Goal: Information Seeking & Learning: Learn about a topic

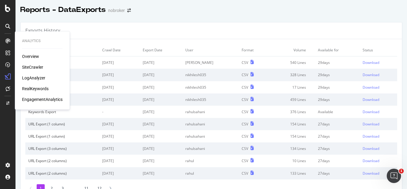
click at [39, 88] on div "RealKeywords" at bounding box center [35, 89] width 27 height 6
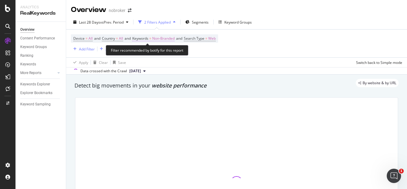
click at [173, 39] on span "Non-Branded" at bounding box center [163, 38] width 22 height 8
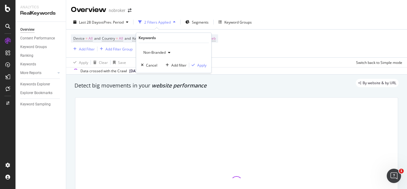
click at [157, 49] on div "Non-Branded" at bounding box center [157, 52] width 32 height 9
click at [157, 94] on div at bounding box center [237, 181] width 330 height 179
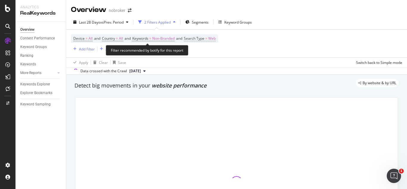
click at [207, 39] on span "=" at bounding box center [206, 38] width 2 height 5
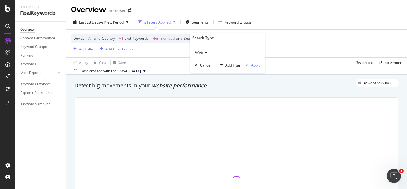
click at [207, 55] on div "Web" at bounding box center [228, 53] width 66 height 10
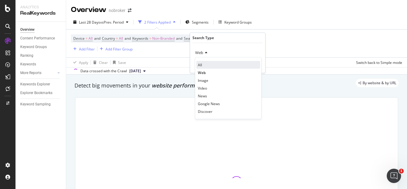
click at [206, 65] on div "All" at bounding box center [228, 65] width 64 height 8
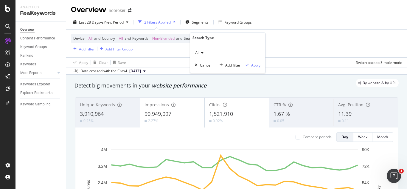
click at [253, 63] on div "Apply" at bounding box center [255, 65] width 9 height 5
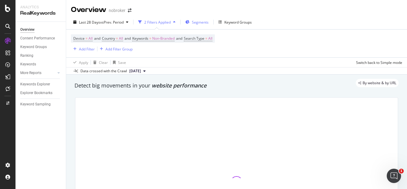
click at [195, 26] on div "Segments" at bounding box center [196, 22] width 23 height 9
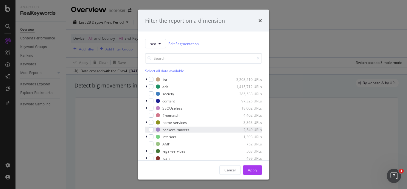
click at [147, 129] on div "modal" at bounding box center [147, 129] width 4 height 6
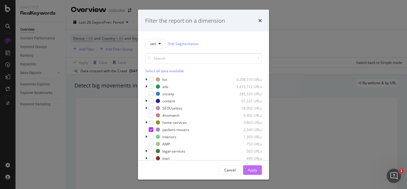
click at [248, 172] on div "Apply" at bounding box center [252, 169] width 9 height 5
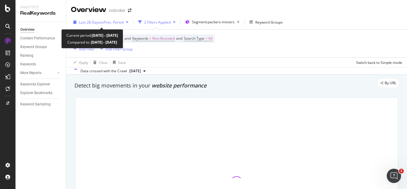
click at [120, 18] on div "Last 28 Days vs Prev. Period" at bounding box center [101, 22] width 60 height 9
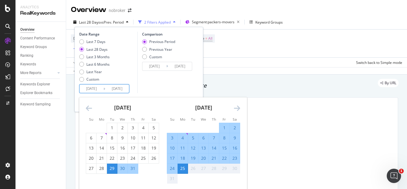
click at [99, 87] on input "[DATE]" at bounding box center [92, 88] width 24 height 8
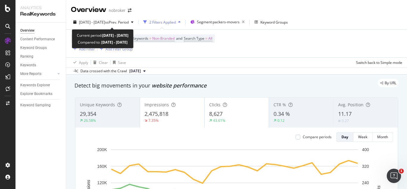
click at [148, 27] on div "2025 Jul. 29th - Aug. 25th vs Prev. Period 2 Filters Applied Segment: packers-m…" at bounding box center [236, 23] width 341 height 12
drag, startPoint x: 148, startPoint y: 27, endPoint x: 139, endPoint y: 23, distance: 9.3
click at [139, 23] on div "2025 Jul. 29th - Aug. 25th vs Prev. Period 2 Filters Applied Segment: packers-m…" at bounding box center [236, 23] width 341 height 12
click at [129, 23] on span "vs Prev. Period" at bounding box center [117, 22] width 24 height 5
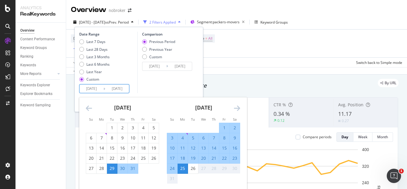
click at [119, 92] on input "[DATE]" at bounding box center [117, 88] width 24 height 8
click at [221, 131] on div "1" at bounding box center [224, 128] width 10 height 10
type input "2025/08/01"
type input "2025/07/25"
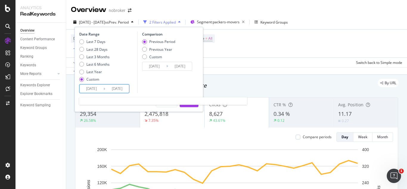
click at [97, 90] on input "[DATE]" at bounding box center [92, 88] width 24 height 8
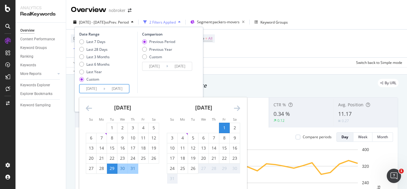
click at [224, 128] on div "1" at bounding box center [224, 128] width 10 height 6
type input "2025/08/01"
type input "2025/07/31"
click at [121, 91] on input "2025/08/01" at bounding box center [117, 88] width 24 height 8
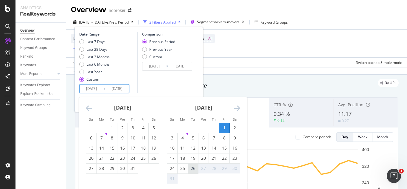
click at [192, 169] on div "26" at bounding box center [193, 168] width 10 height 6
type input "2025/08/26"
type input "2025/07/06"
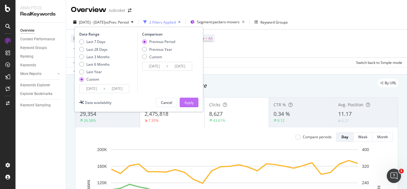
click at [188, 106] on div "Date Range Last 7 Days Last 28 Days Last 3 Months Last 6 Months Last Year Custo…" at bounding box center [138, 69] width 129 height 85
click at [188, 106] on div "Apply" at bounding box center [188, 102] width 9 height 9
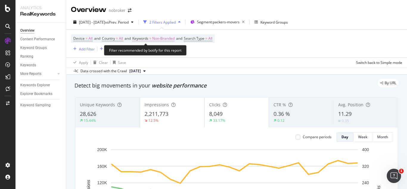
click at [166, 36] on span "Non-Branded" at bounding box center [163, 38] width 22 height 8
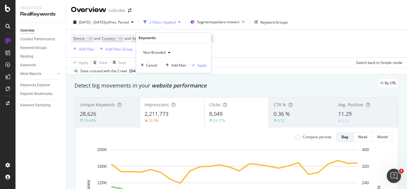
click at [157, 53] on span "Non-Branded" at bounding box center [153, 52] width 25 height 5
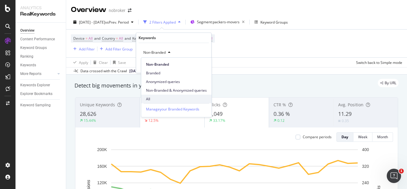
click at [156, 95] on div "All" at bounding box center [176, 98] width 70 height 9
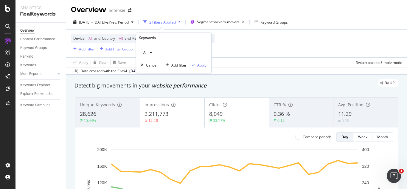
click at [198, 63] on div "Apply" at bounding box center [201, 65] width 9 height 5
